Goal: Task Accomplishment & Management: Manage account settings

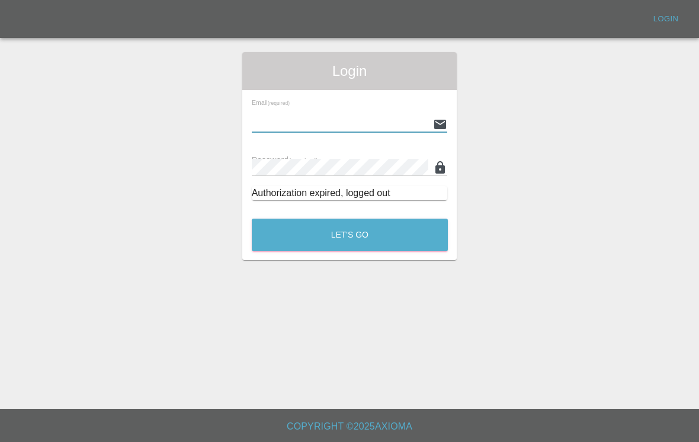
type input "[EMAIL_ADDRESS][DOMAIN_NAME]"
click at [350, 235] on button "Let's Go" at bounding box center [350, 235] width 196 height 33
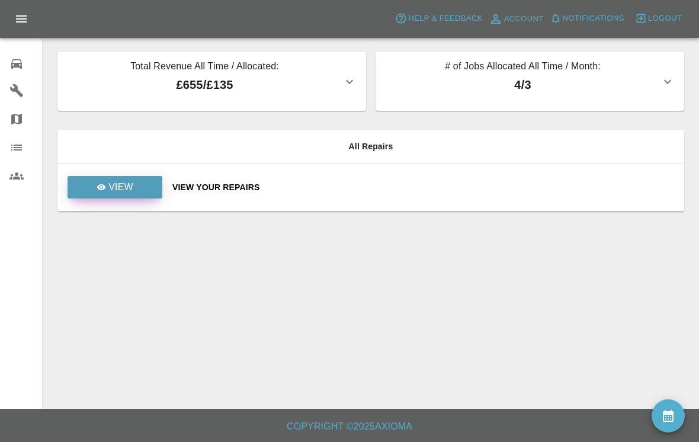
click at [105, 184] on icon at bounding box center [101, 187] width 9 height 9
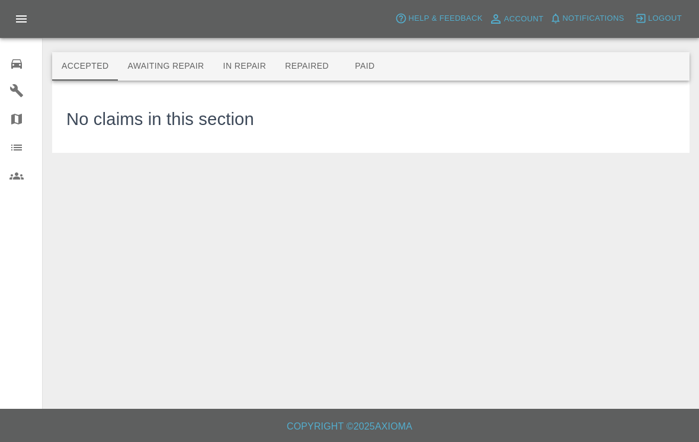
click at [161, 65] on button "Awaiting Repair" at bounding box center [165, 66] width 95 height 28
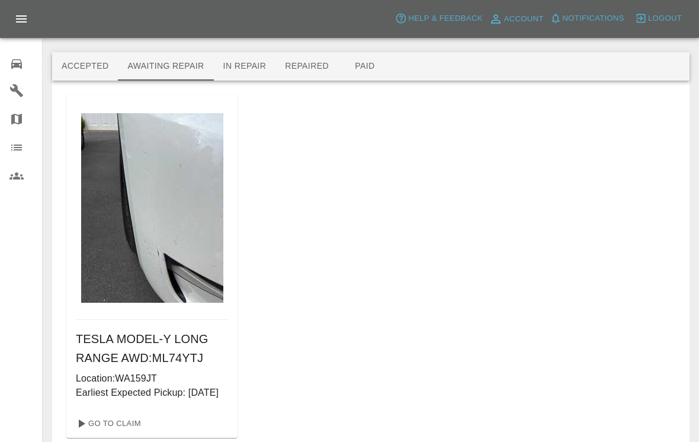
click at [142, 201] on img at bounding box center [152, 208] width 142 height 190
click at [114, 361] on h6 "TESLA MODEL-Y LONG RANGE AWD : ML74YTJ" at bounding box center [152, 348] width 152 height 38
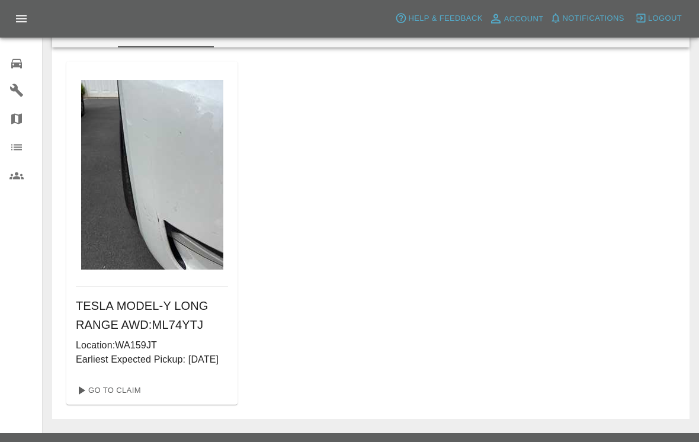
scroll to position [53, 0]
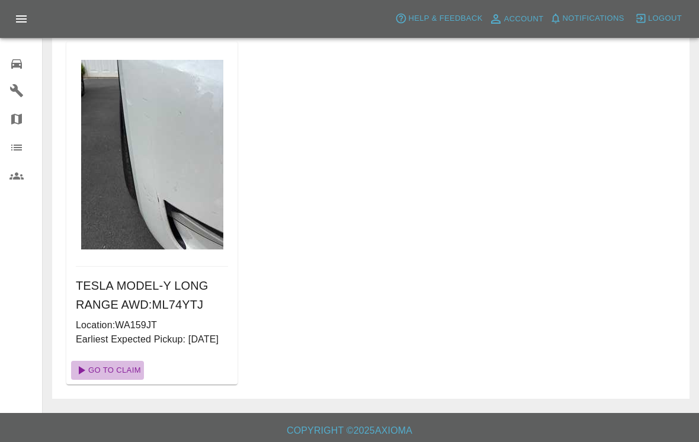
click at [103, 380] on link "Go To Claim" at bounding box center [107, 370] width 73 height 19
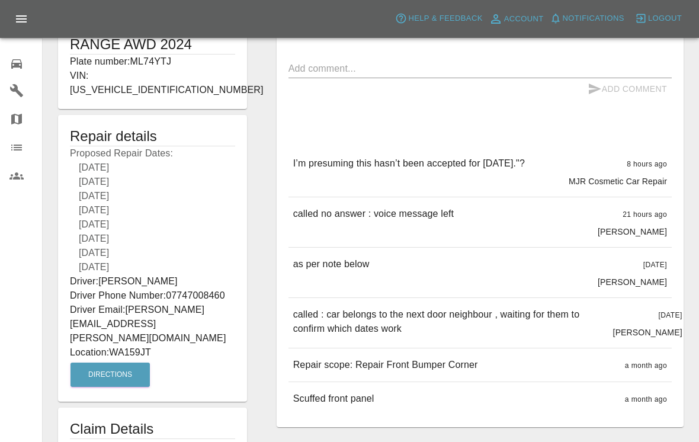
scroll to position [295, 0]
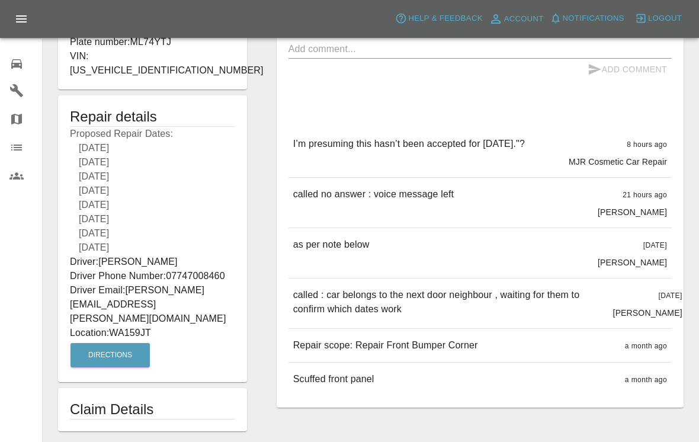
click at [663, 314] on p "[PERSON_NAME]" at bounding box center [647, 313] width 69 height 12
click at [660, 313] on p "[PERSON_NAME]" at bounding box center [647, 313] width 69 height 12
click at [660, 264] on p "[PERSON_NAME]" at bounding box center [632, 263] width 69 height 12
click at [659, 216] on p "[PERSON_NAME]" at bounding box center [632, 212] width 69 height 12
click at [117, 400] on h1 "Claim Details" at bounding box center [152, 409] width 165 height 19
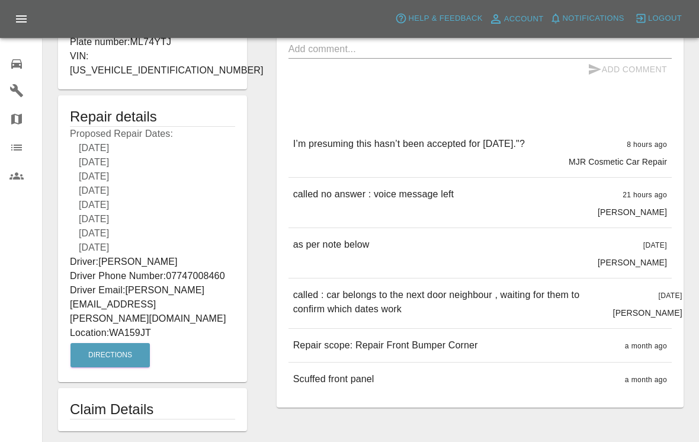
click at [100, 400] on h1 "Claim Details" at bounding box center [152, 409] width 165 height 19
click at [96, 400] on h1 "Claim Details" at bounding box center [152, 409] width 165 height 19
click at [104, 343] on button "Directions" at bounding box center [110, 355] width 79 height 24
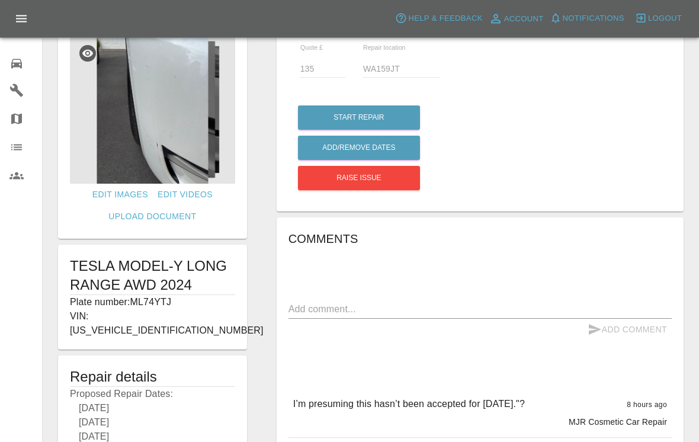
scroll to position [0, 0]
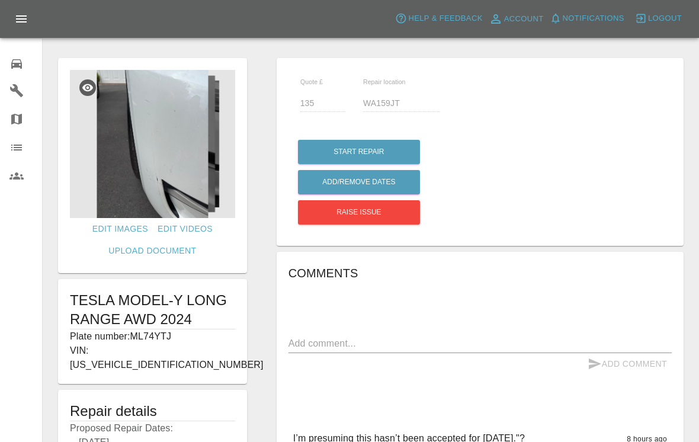
click at [12, 66] on icon at bounding box center [16, 63] width 11 height 9
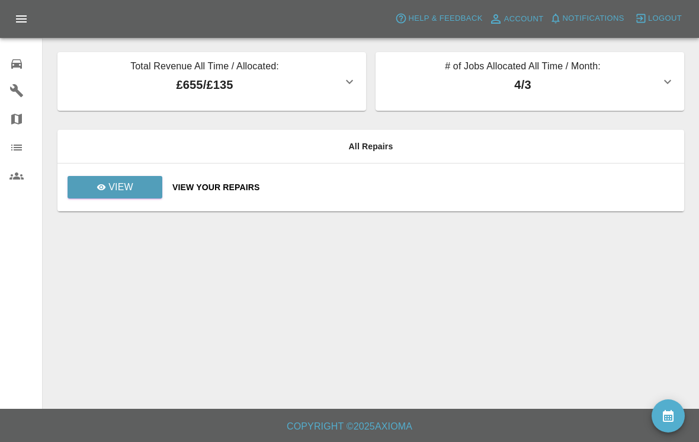
click at [661, 82] on icon "button" at bounding box center [668, 82] width 14 height 14
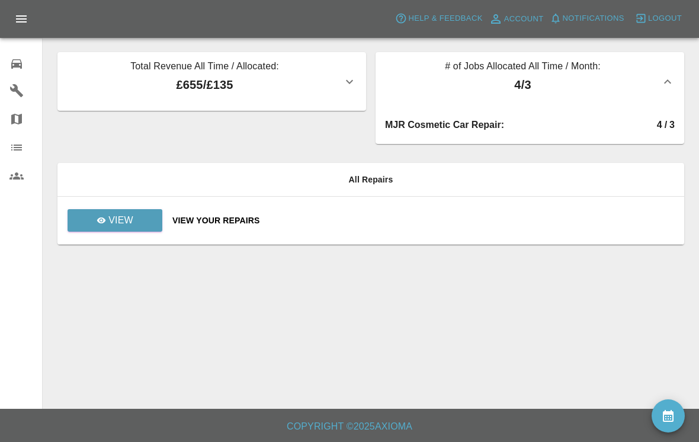
click at [635, 137] on div "MJR Cosmetic Car Repair : 4 / 3" at bounding box center [530, 127] width 309 height 33
click at [635, 136] on div "MJR Cosmetic Car Repair : 4 / 3" at bounding box center [530, 127] width 309 height 33
click at [96, 226] on link "View" at bounding box center [115, 220] width 95 height 23
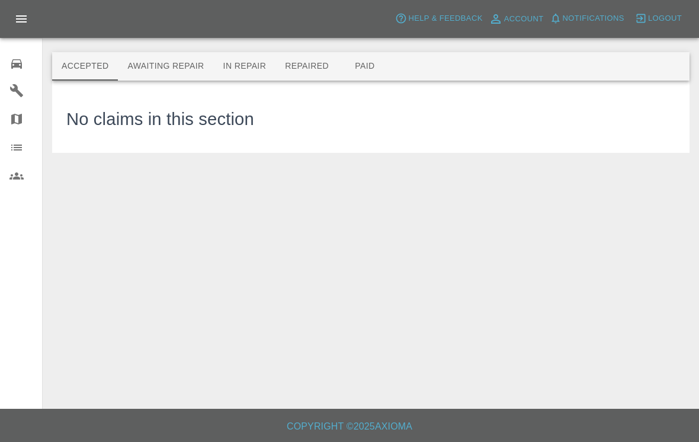
click at [315, 62] on button "Repaired" at bounding box center [307, 66] width 63 height 28
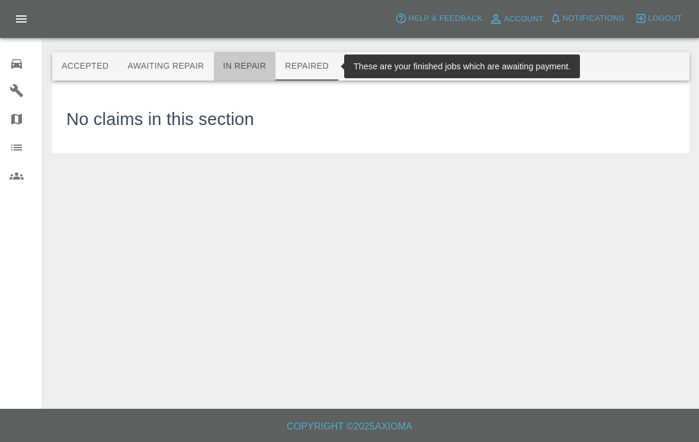
click at [245, 62] on button "In Repair" at bounding box center [245, 66] width 62 height 28
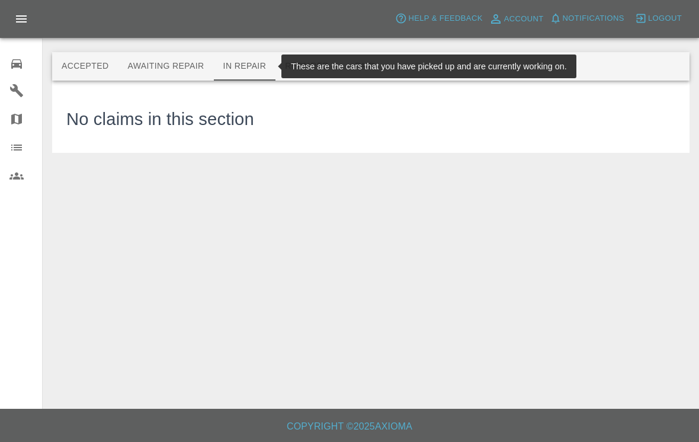
click at [366, 65] on button "Paid" at bounding box center [364, 66] width 53 height 28
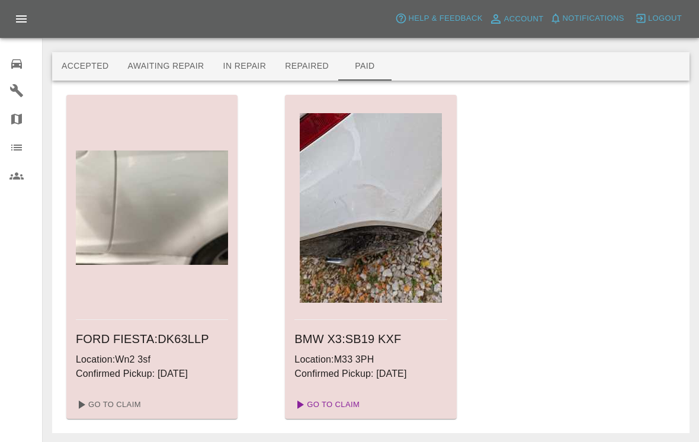
click at [343, 411] on link "Go To Claim" at bounding box center [326, 404] width 73 height 19
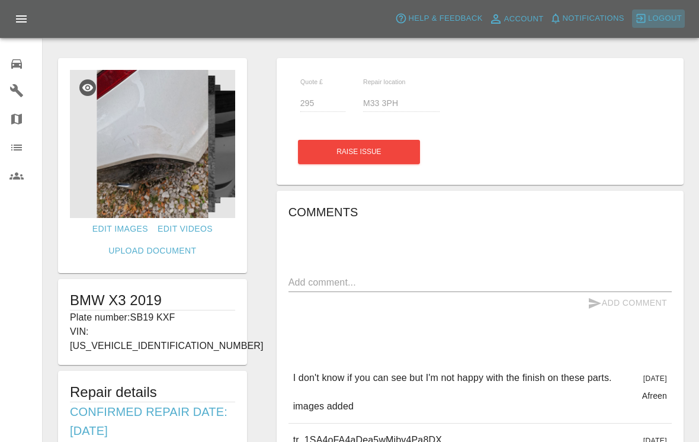
click at [663, 18] on span "Logout" at bounding box center [665, 19] width 34 height 14
